Goal: Transaction & Acquisition: Book appointment/travel/reservation

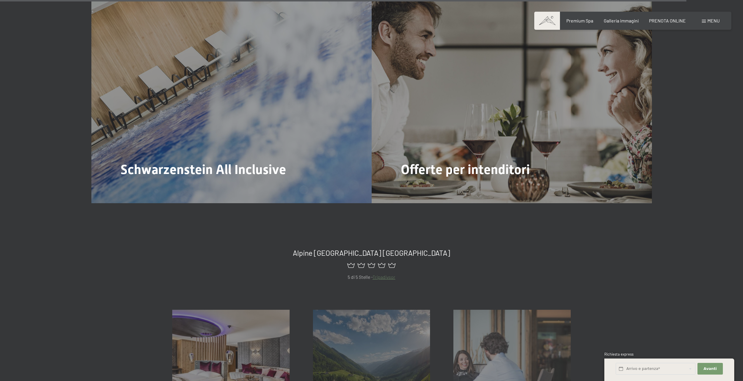
scroll to position [3299, 0]
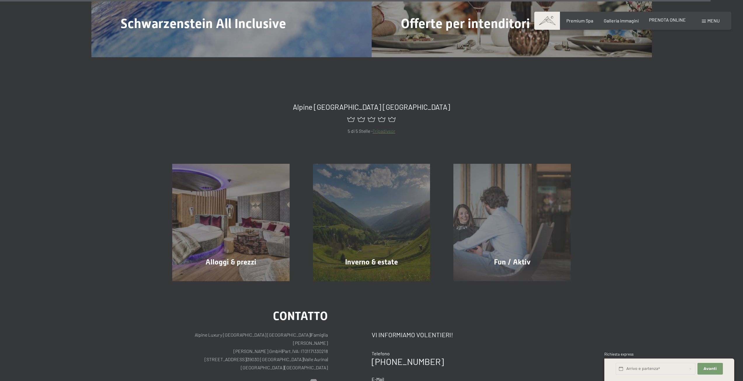
click at [672, 20] on span "PRENOTA ONLINE" at bounding box center [667, 20] width 37 height 6
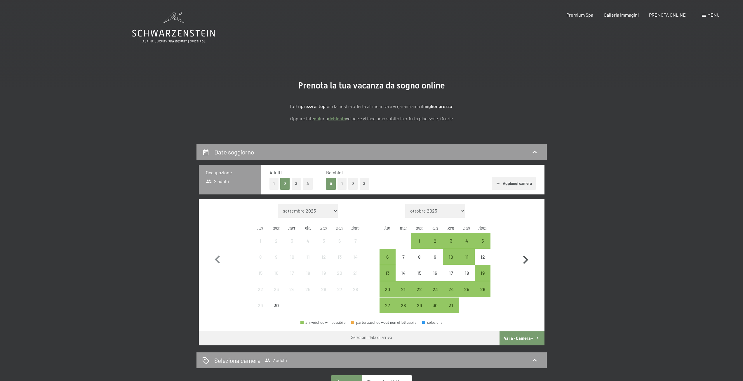
click at [529, 259] on icon "button" at bounding box center [525, 259] width 17 height 17
select select "2025-10-01"
select select "2025-11-01"
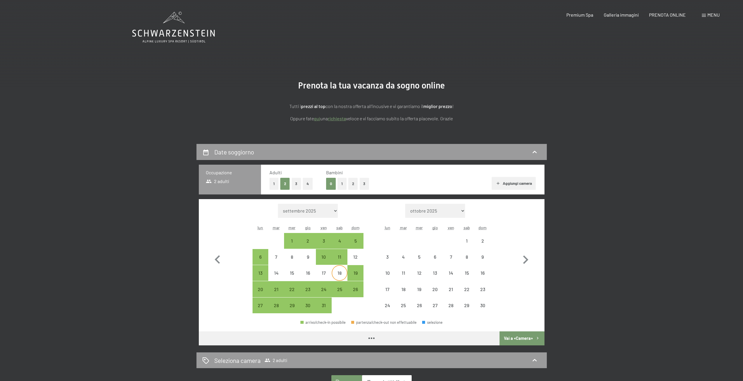
select select "2025-10-01"
select select "2025-11-01"
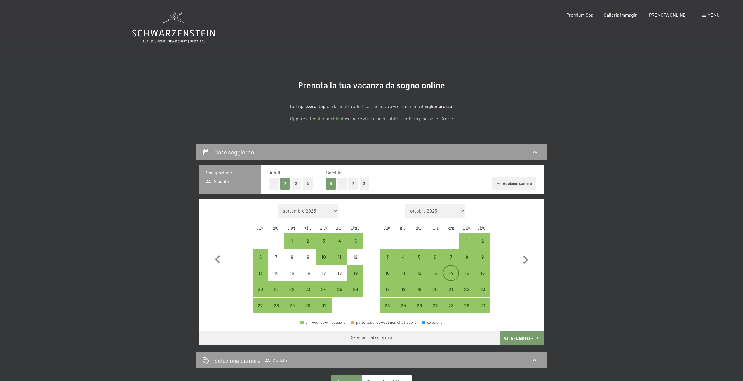
click at [452, 274] on div "14" at bounding box center [450, 278] width 15 height 15
select select "2025-10-01"
select select "2025-11-01"
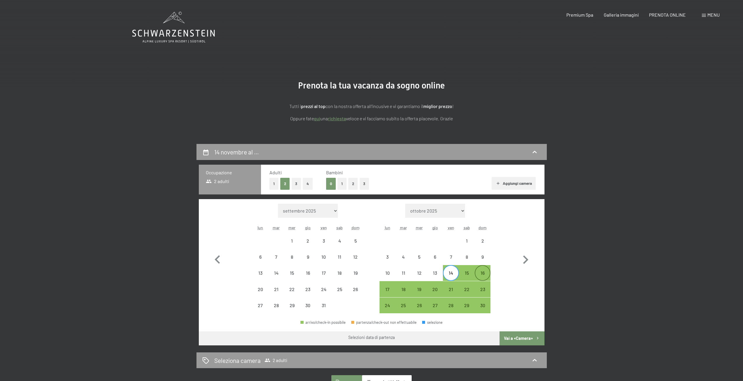
click at [480, 276] on div "16" at bounding box center [482, 278] width 15 height 15
select select "2025-10-01"
select select "2025-11-01"
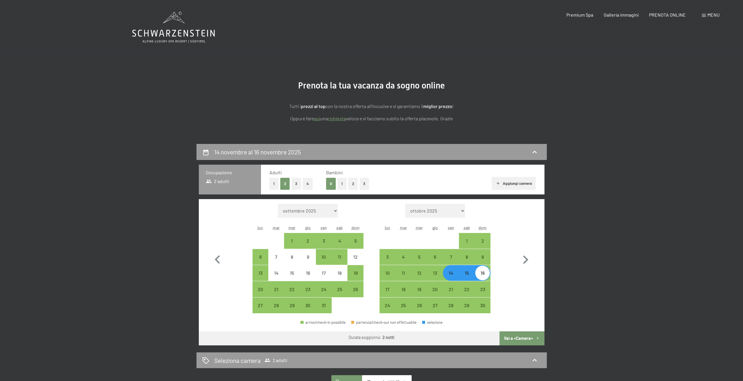
click at [520, 339] on button "Vai a «Camera»" at bounding box center [521, 338] width 45 height 14
select select "2025-10-01"
select select "2025-11-01"
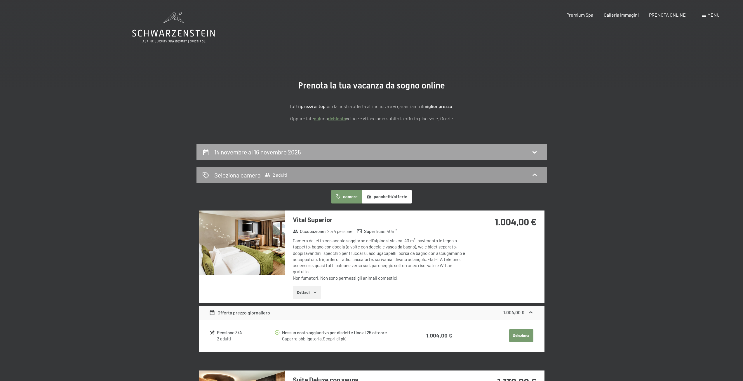
click at [308, 154] on div "14 novembre al 16 novembre 2025" at bounding box center [371, 152] width 339 height 8
select select "2025-10-01"
select select "2025-11-01"
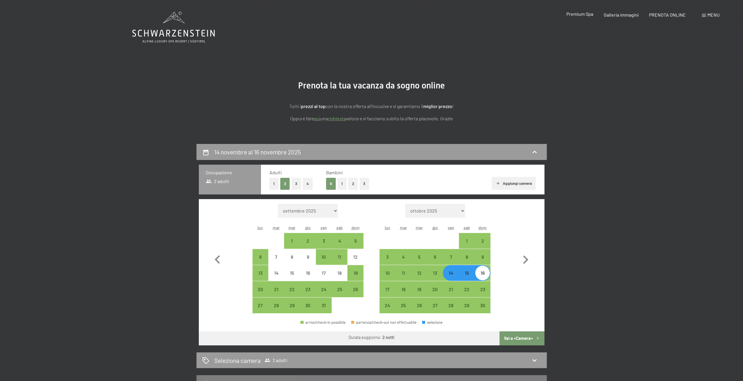
click at [585, 15] on span "Premium Spa" at bounding box center [579, 14] width 27 height 6
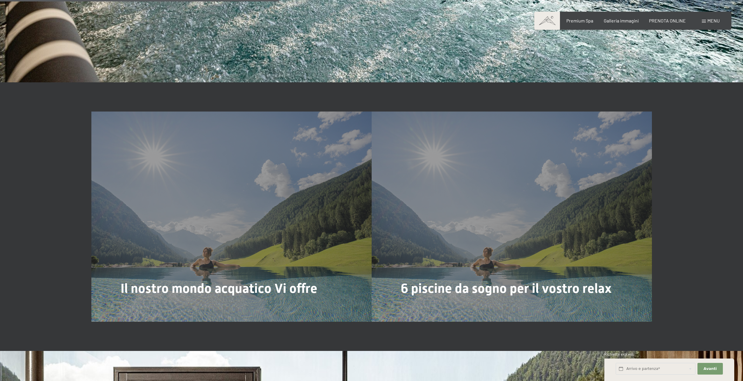
scroll to position [1839, 0]
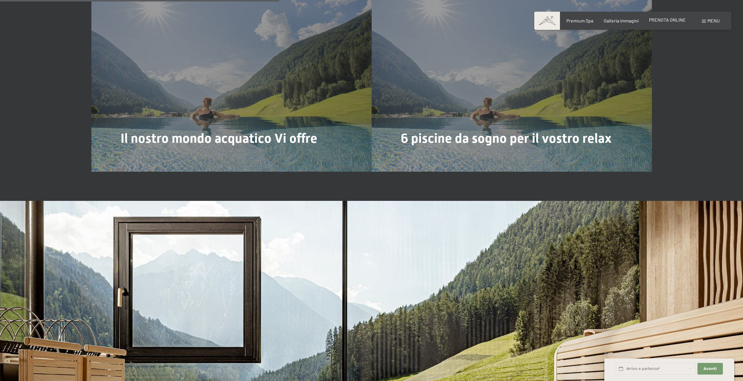
click at [673, 18] on span "PRENOTA ONLINE" at bounding box center [667, 20] width 37 height 6
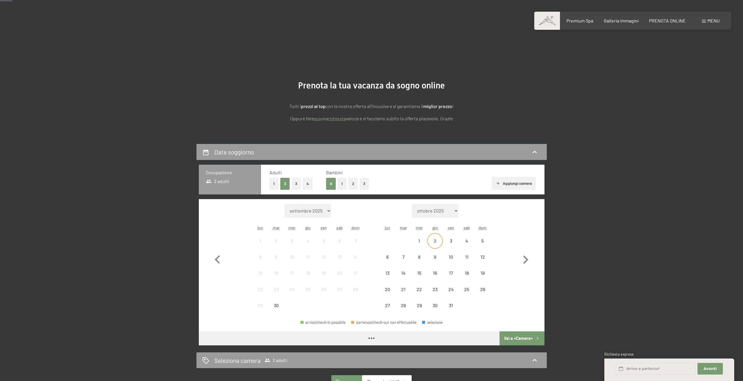
scroll to position [146, 0]
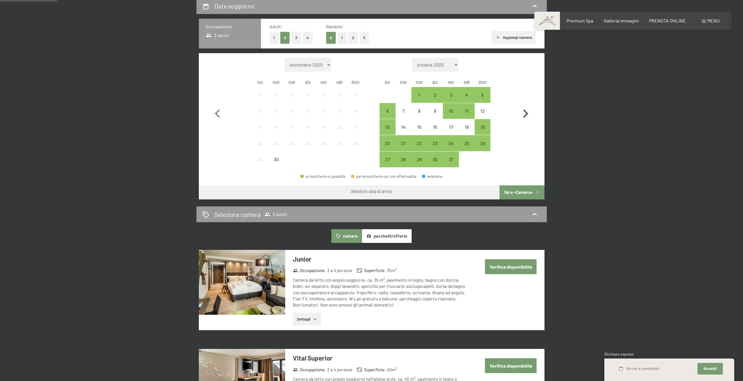
click at [522, 112] on icon "button" at bounding box center [525, 113] width 17 height 17
select select "2025-10-01"
select select "2025-11-01"
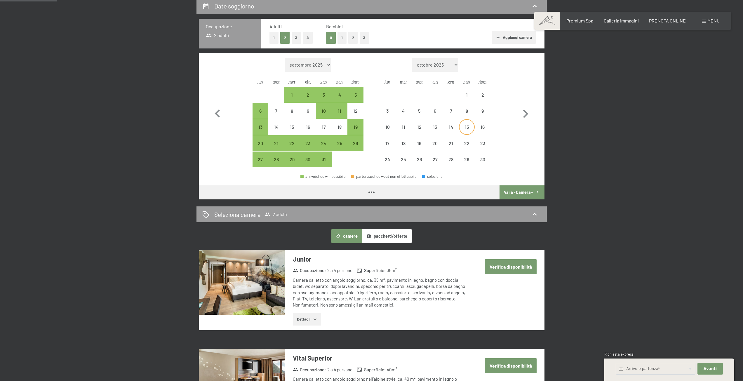
select select "2025-10-01"
select select "2025-11-01"
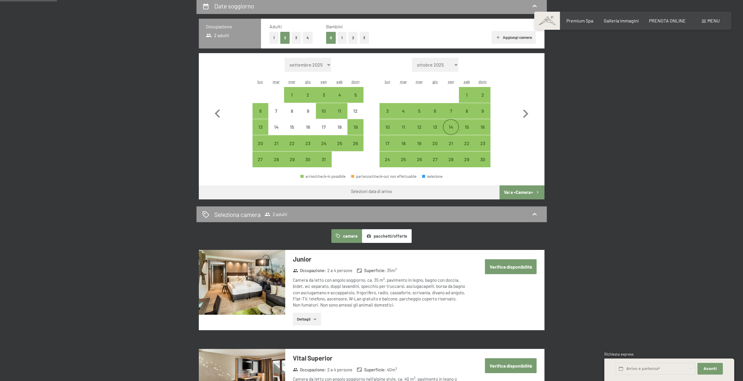
click at [451, 130] on div "14" at bounding box center [450, 132] width 15 height 15
select select "2025-10-01"
select select "2025-11-01"
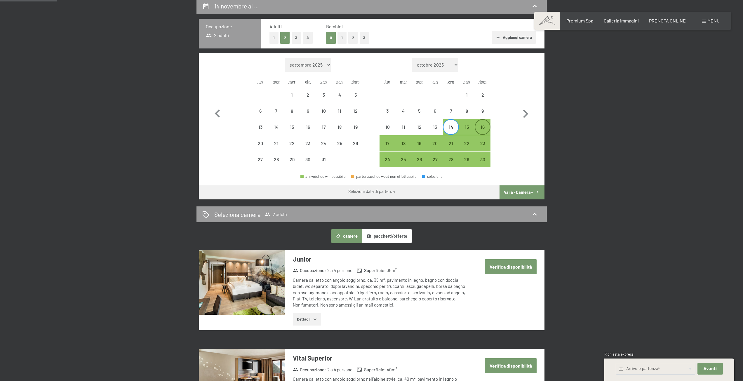
click at [482, 129] on div "16" at bounding box center [482, 132] width 15 height 15
select select "2025-10-01"
select select "2025-11-01"
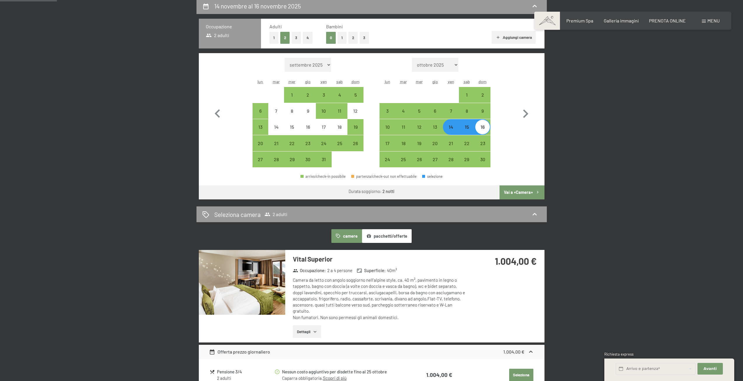
click at [511, 188] on button "Vai a «Camera»" at bounding box center [521, 192] width 45 height 14
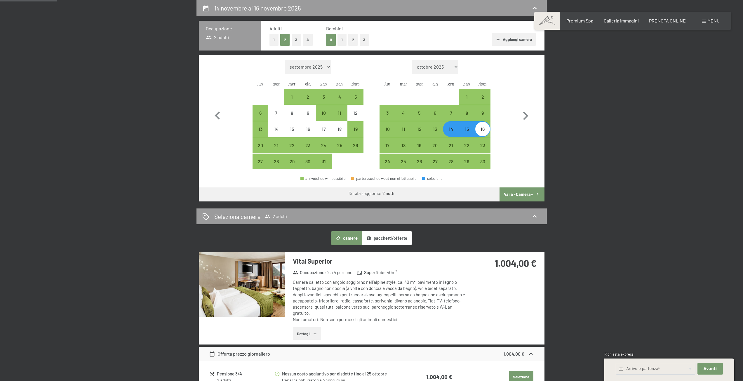
select select "2025-10-01"
select select "2025-11-01"
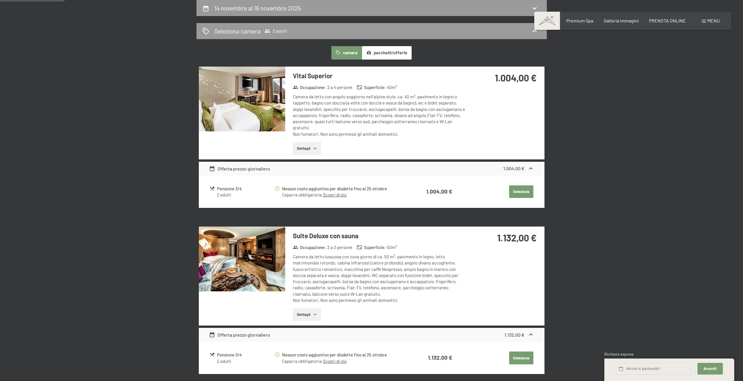
click at [519, 173] on div "Offerta prezzo giornaliero 1.004,00 €" at bounding box center [372, 169] width 346 height 14
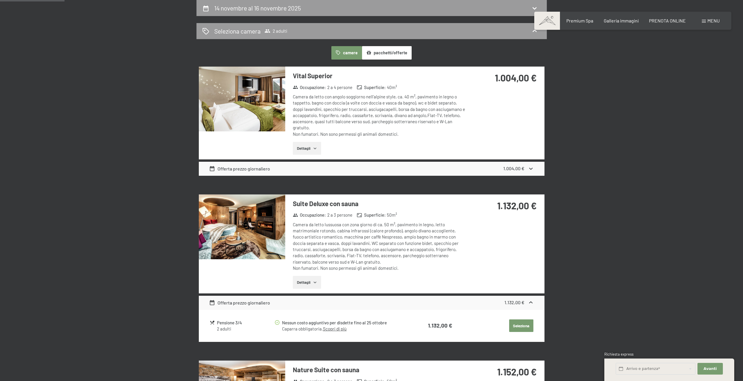
click at [520, 171] on strong "1.004,00 €" at bounding box center [513, 169] width 21 height 6
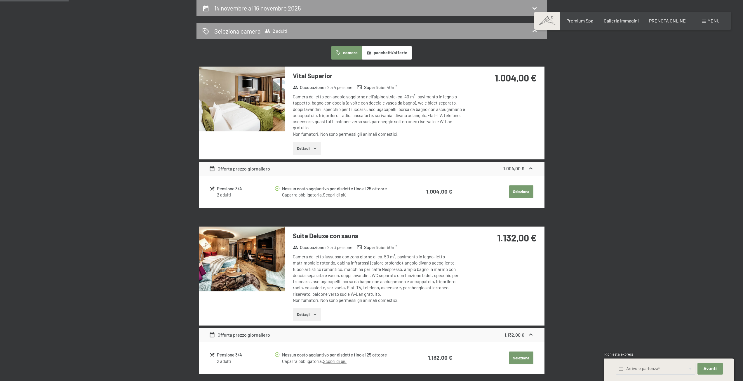
scroll to position [115, 0]
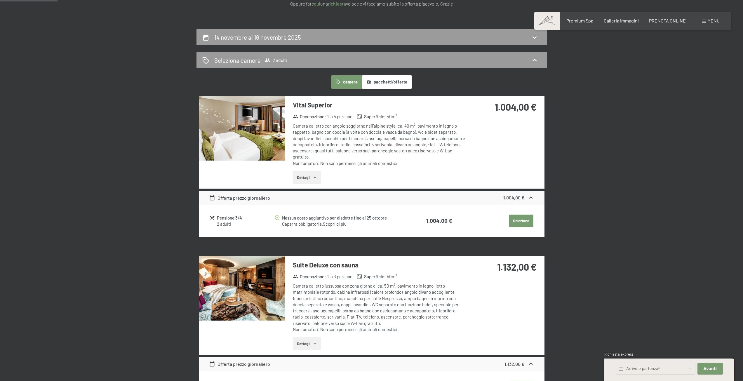
click at [310, 182] on button "Dettagli" at bounding box center [307, 177] width 28 height 13
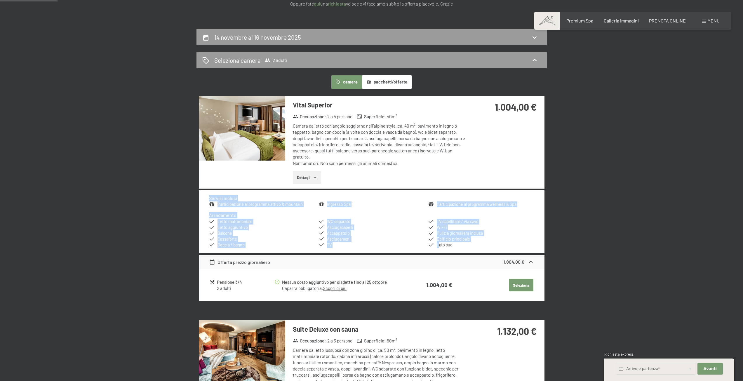
drag, startPoint x: 211, startPoint y: 197, endPoint x: 440, endPoint y: 246, distance: 233.8
click at [440, 246] on div "Servizi inclusi Participazione al programma attivo & mountain Ingresso Spa Part…" at bounding box center [372, 221] width 346 height 62
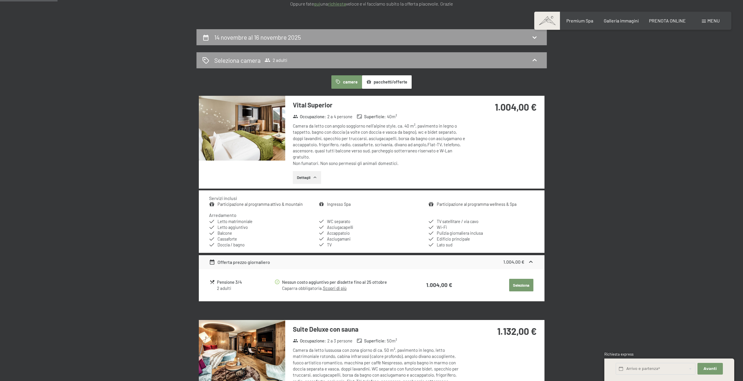
click at [369, 256] on div "Offerta prezzo giornaliero 1.004,00 €" at bounding box center [372, 262] width 346 height 14
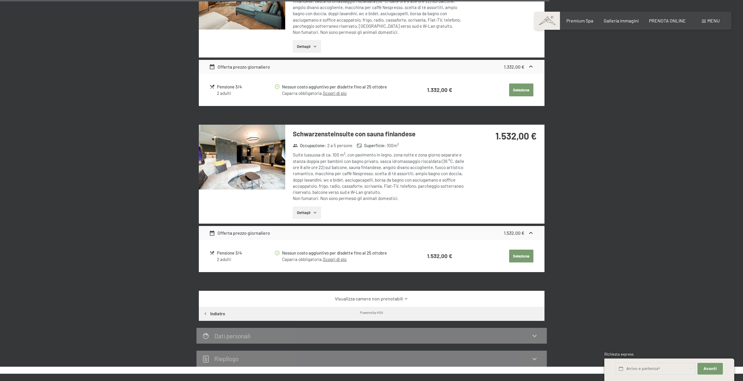
scroll to position [1107, 0]
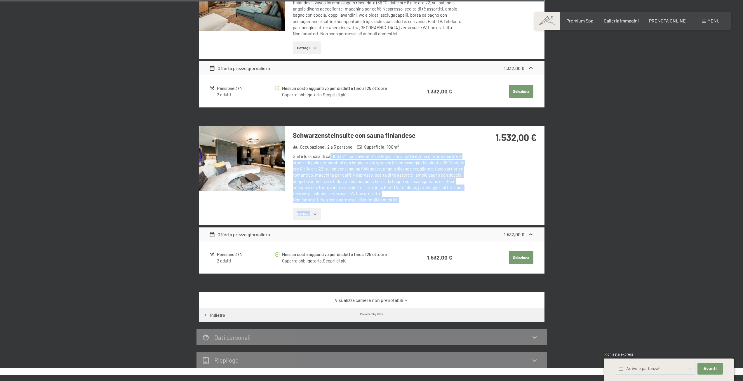
drag, startPoint x: 331, startPoint y: 149, endPoint x: 404, endPoint y: 200, distance: 89.2
click at [404, 200] on div "Schwarzensteinsuite con sauna finlandese Occupazione : 2 a 5 persone Superficie…" at bounding box center [376, 175] width 182 height 99
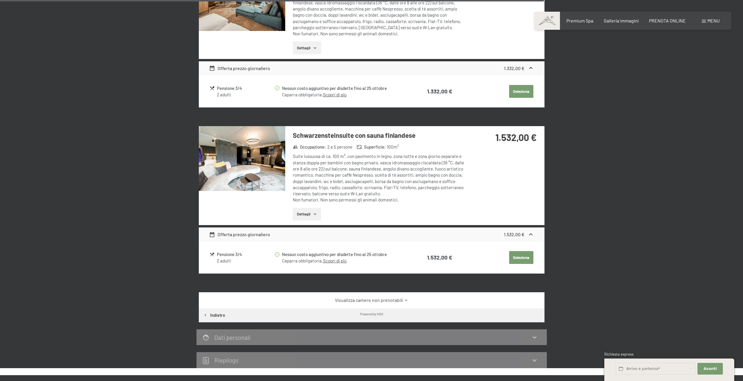
click at [316, 207] on span "Consenso marketing*" at bounding box center [338, 208] width 44 height 6
click at [313, 207] on input "Consenso marketing*" at bounding box center [310, 208] width 6 height 6
checkbox input "false"
click at [309, 208] on button "Dettagli" at bounding box center [307, 214] width 28 height 13
